Goal: Task Accomplishment & Management: Use online tool/utility

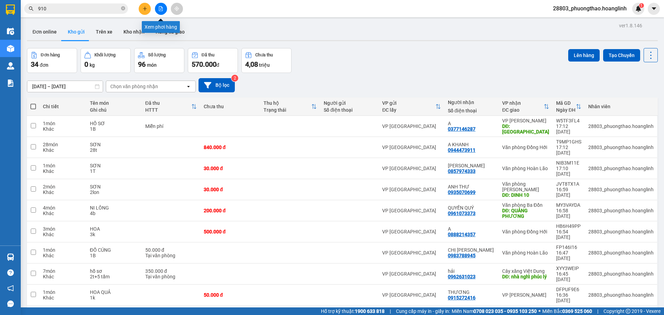
click at [159, 5] on button at bounding box center [161, 9] width 12 height 12
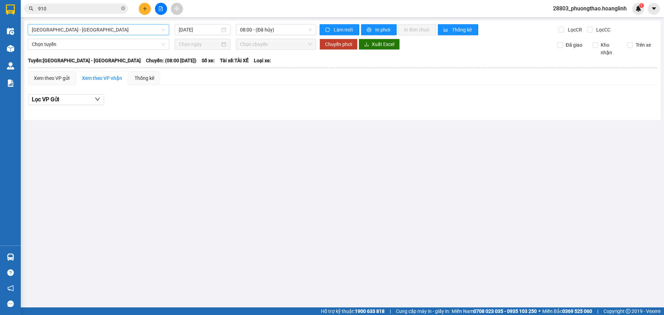
drag, startPoint x: 82, startPoint y: 30, endPoint x: 79, endPoint y: 35, distance: 5.5
click at [82, 30] on span "[GEOGRAPHIC_DATA] - [GEOGRAPHIC_DATA]" at bounding box center [98, 30] width 133 height 10
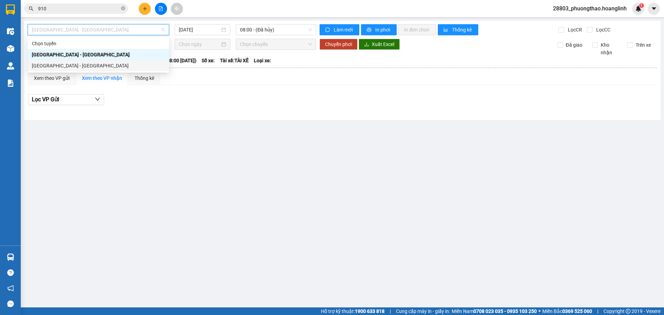
click at [73, 66] on div "[GEOGRAPHIC_DATA] - [GEOGRAPHIC_DATA]" at bounding box center [98, 66] width 133 height 8
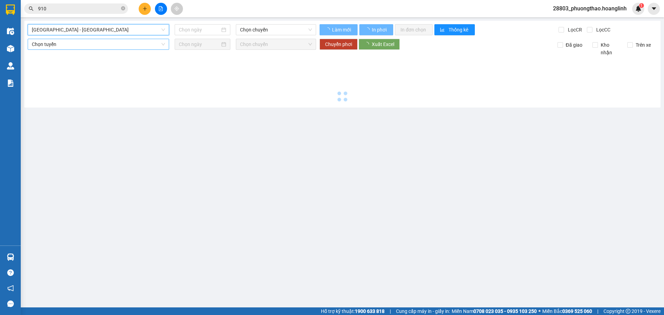
type input "[DATE]"
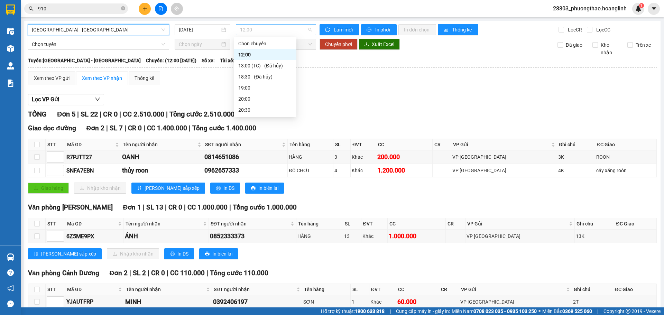
click at [252, 28] on span "12:00" at bounding box center [276, 30] width 72 height 10
click at [262, 88] on div "19:00" at bounding box center [265, 88] width 54 height 8
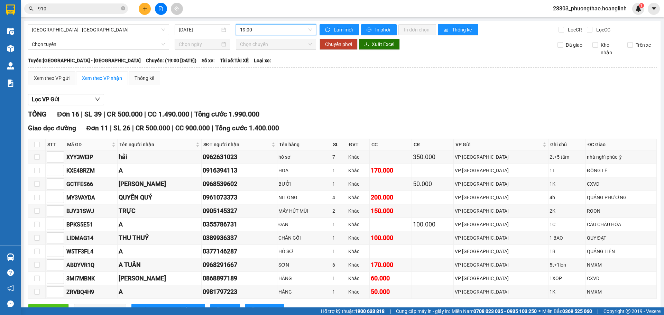
click at [250, 28] on span "19:00" at bounding box center [276, 30] width 72 height 10
click at [54, 78] on div "Xem theo VP gửi" at bounding box center [52, 78] width 36 height 8
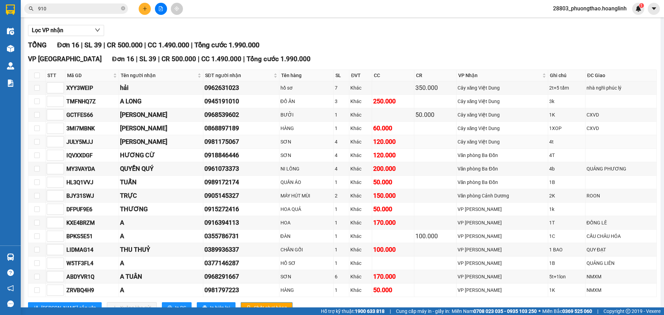
scroll to position [94, 0]
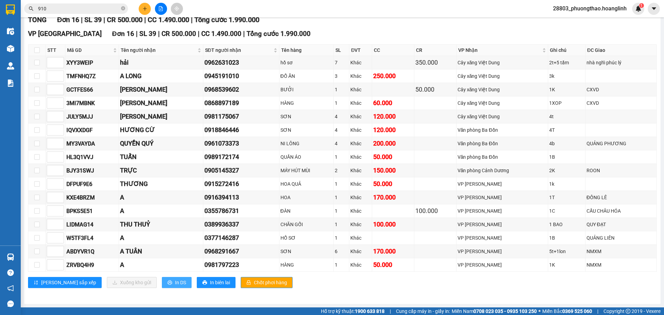
drag, startPoint x: 143, startPoint y: 281, endPoint x: 142, endPoint y: 276, distance: 4.3
click at [167, 280] on icon "printer" at bounding box center [169, 282] width 5 height 5
